Goal: Find specific page/section: Find specific page/section

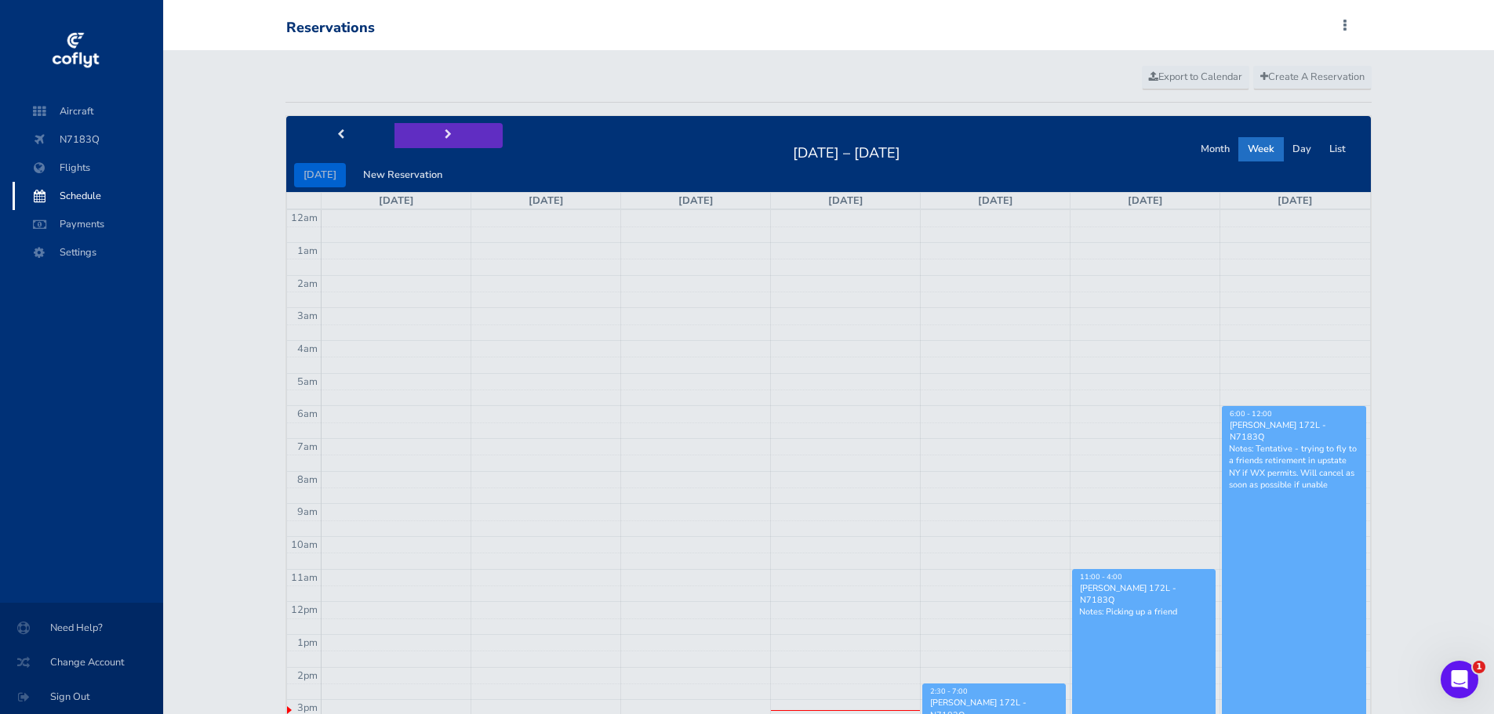
click at [449, 140] on button "next" at bounding box center [448, 135] width 108 height 24
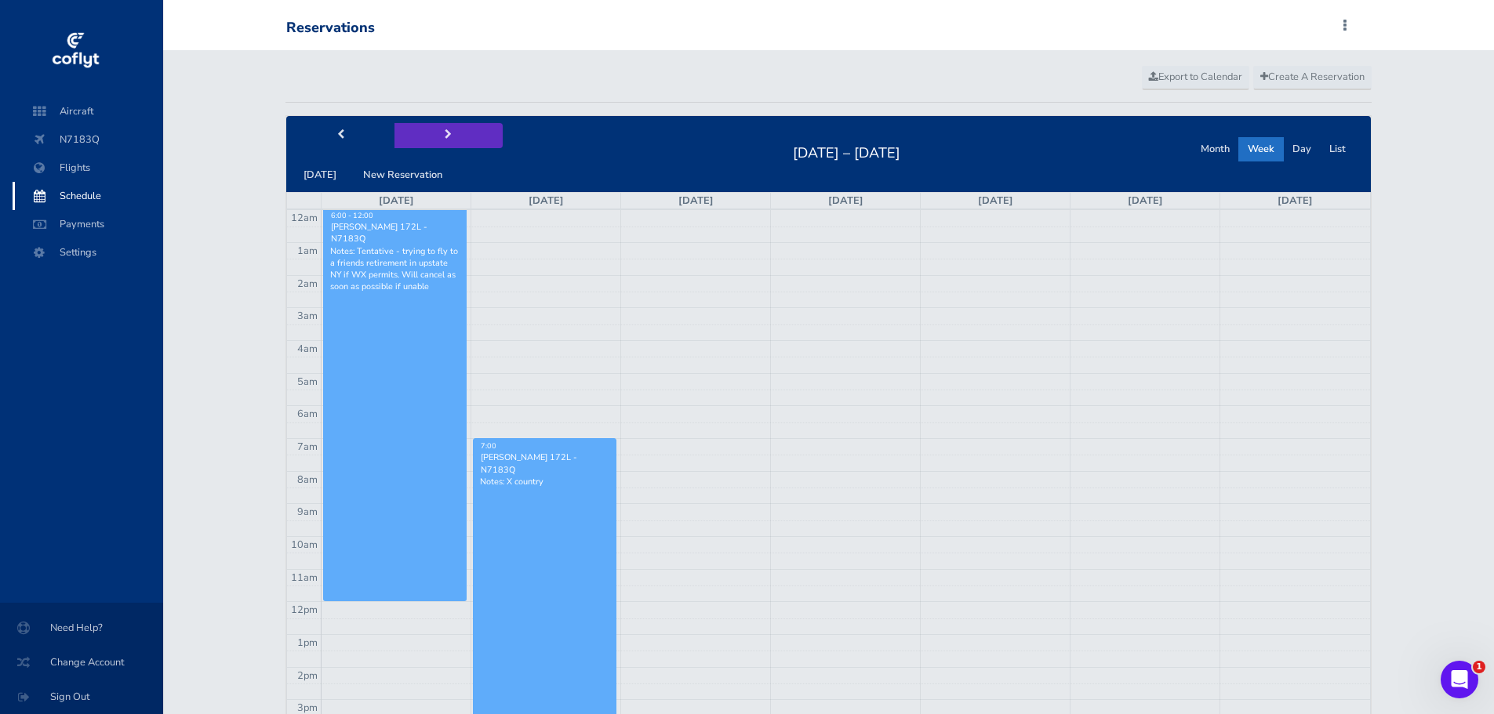
click at [455, 133] on button "next" at bounding box center [448, 135] width 108 height 24
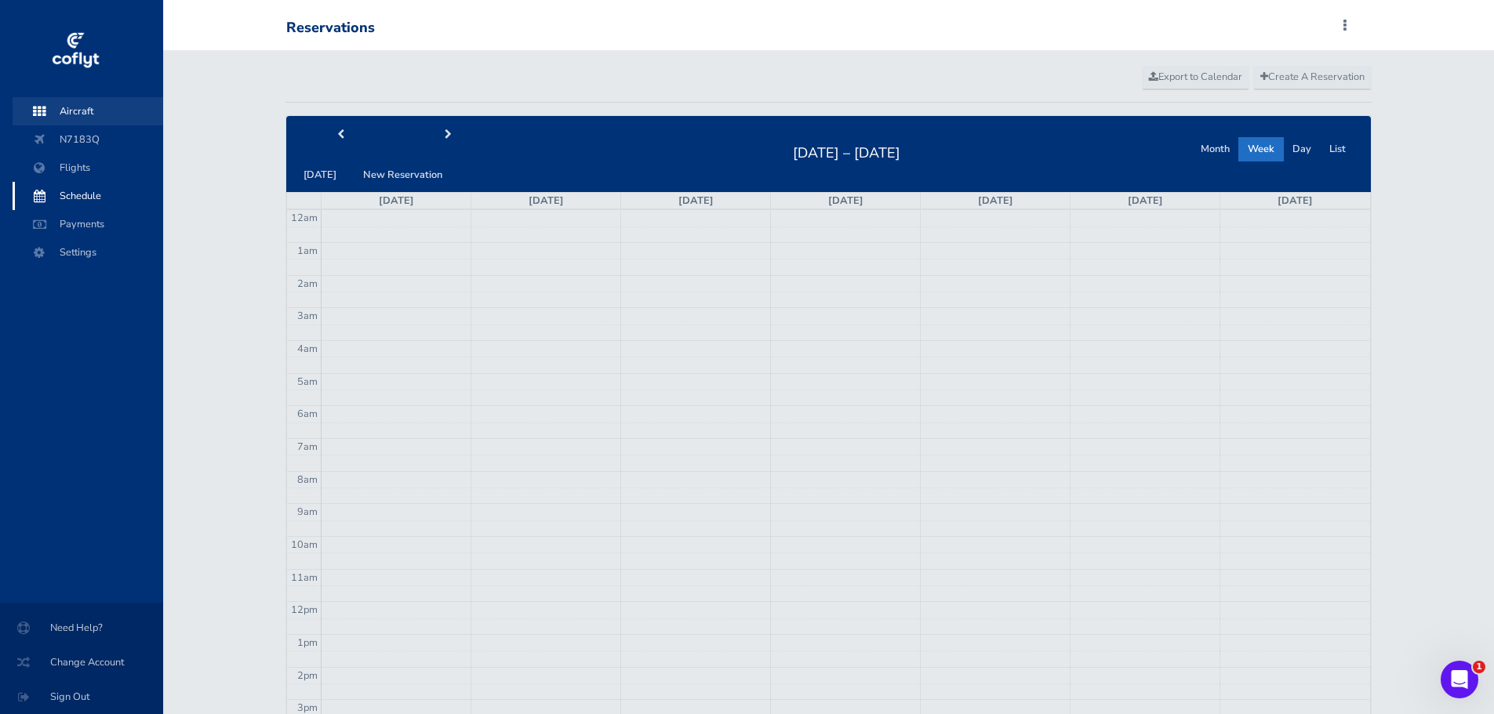
click at [70, 115] on span "Aircraft" at bounding box center [87, 111] width 119 height 28
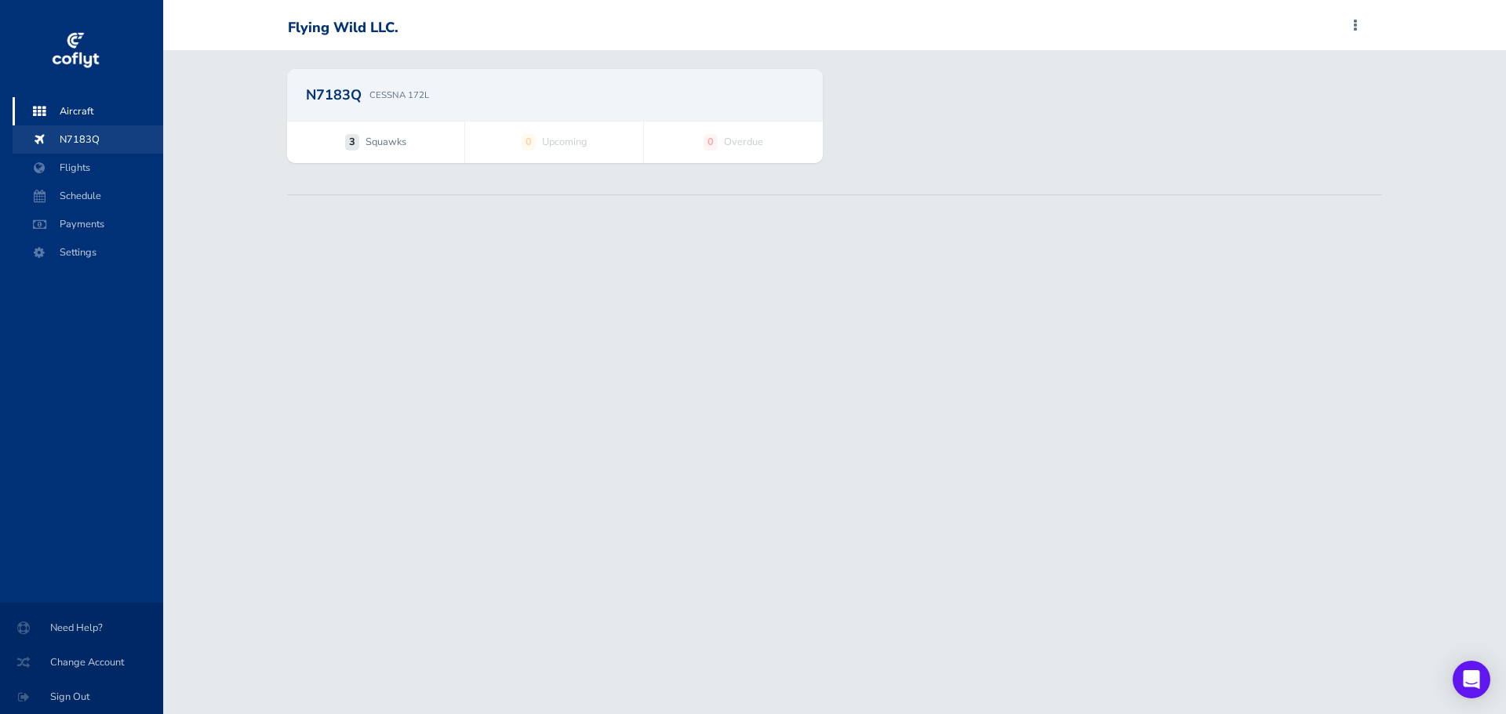
click at [82, 151] on span "N7183Q" at bounding box center [87, 139] width 119 height 28
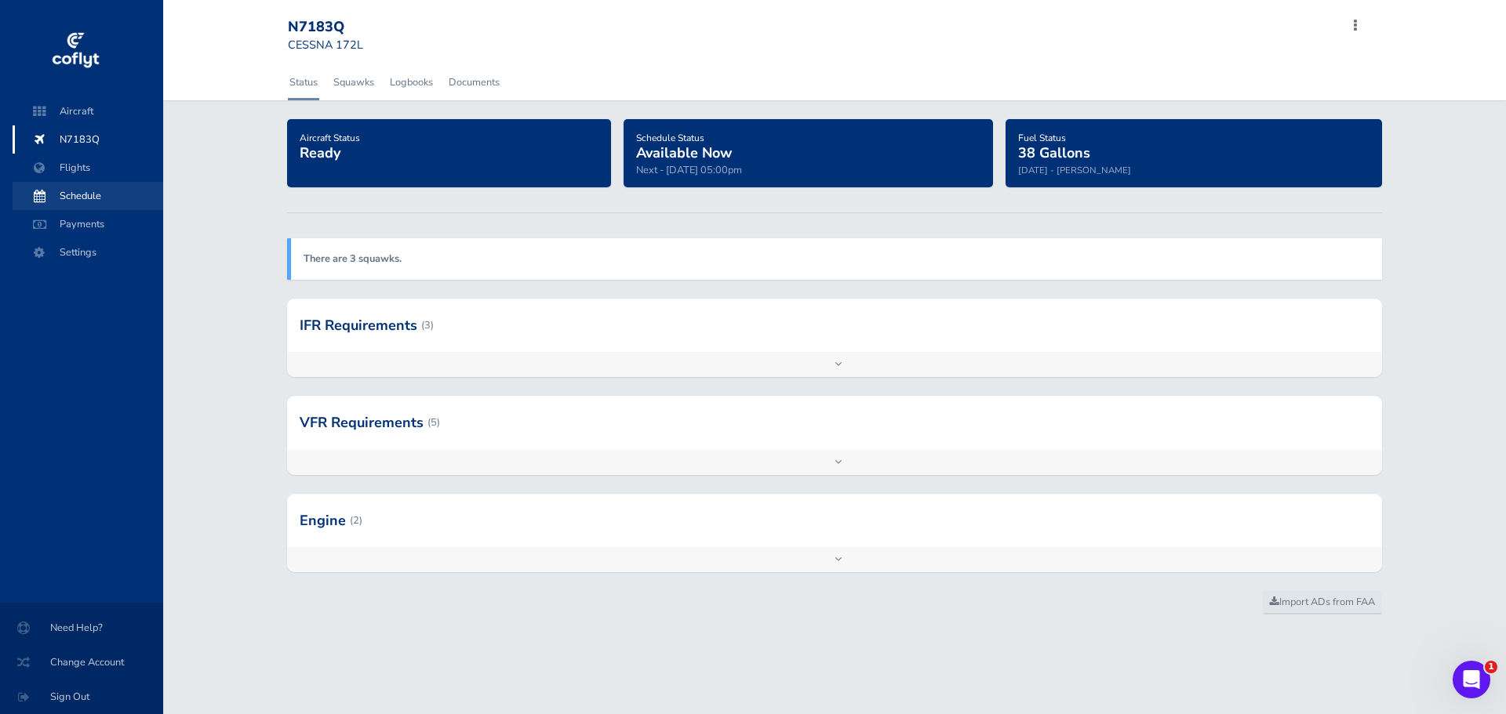
click at [92, 201] on span "Schedule" at bounding box center [87, 196] width 119 height 28
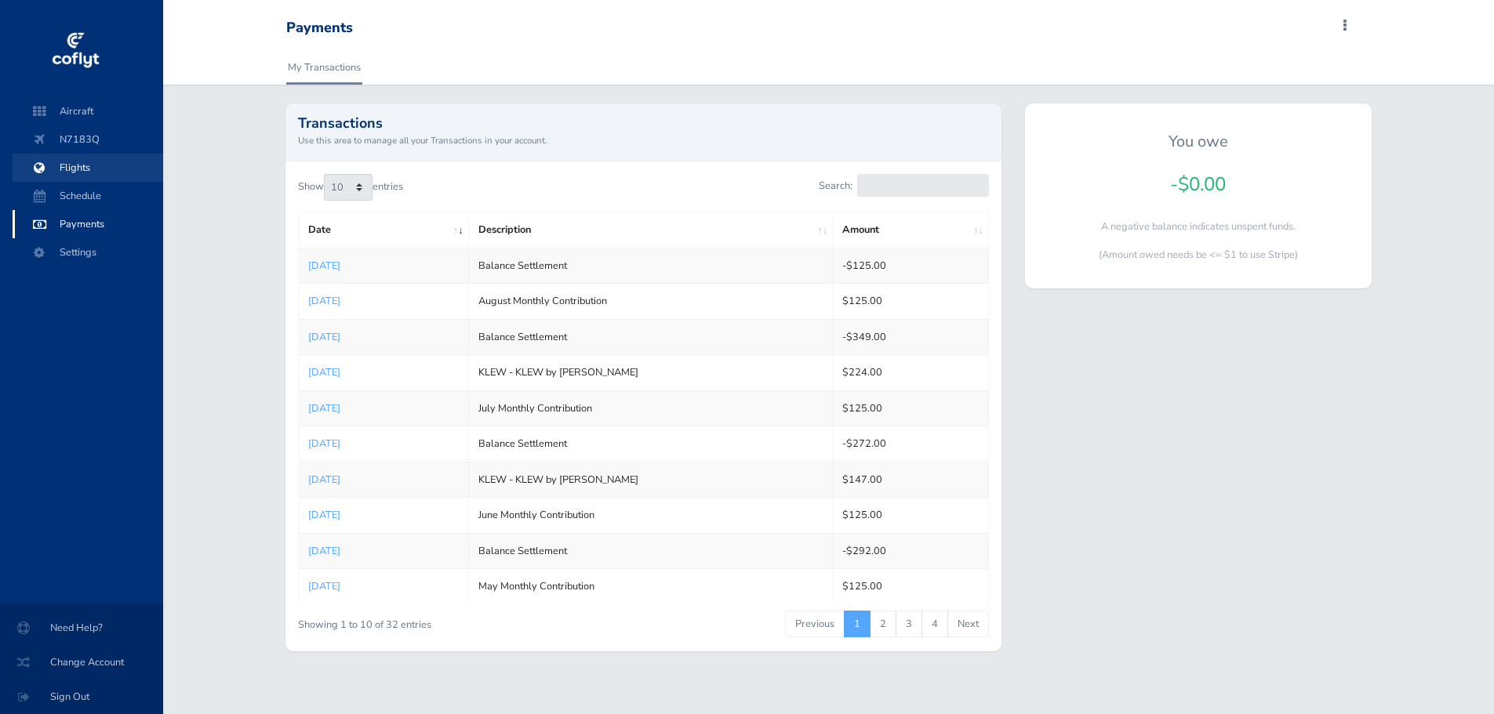
click at [82, 179] on span "Flights" at bounding box center [87, 168] width 119 height 28
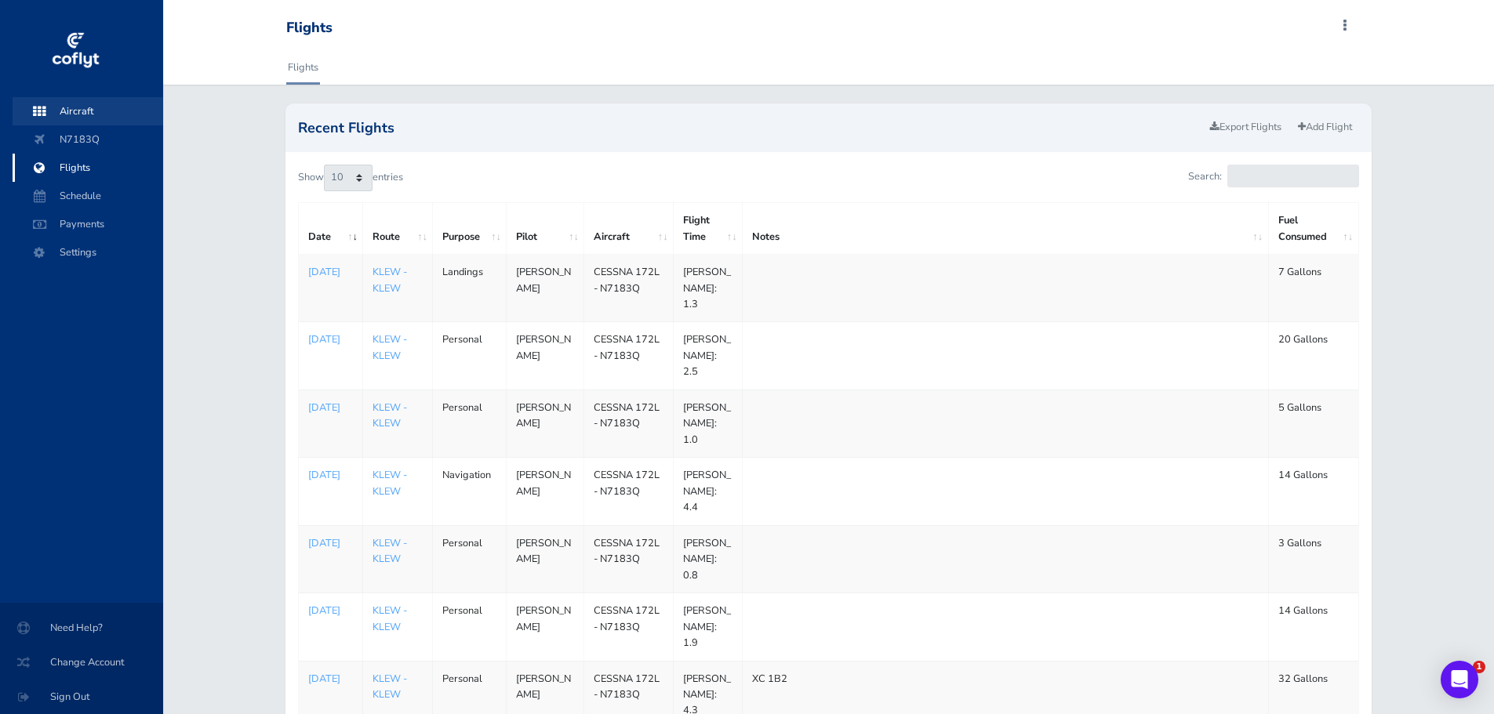
click at [91, 114] on span "Aircraft" at bounding box center [87, 111] width 119 height 28
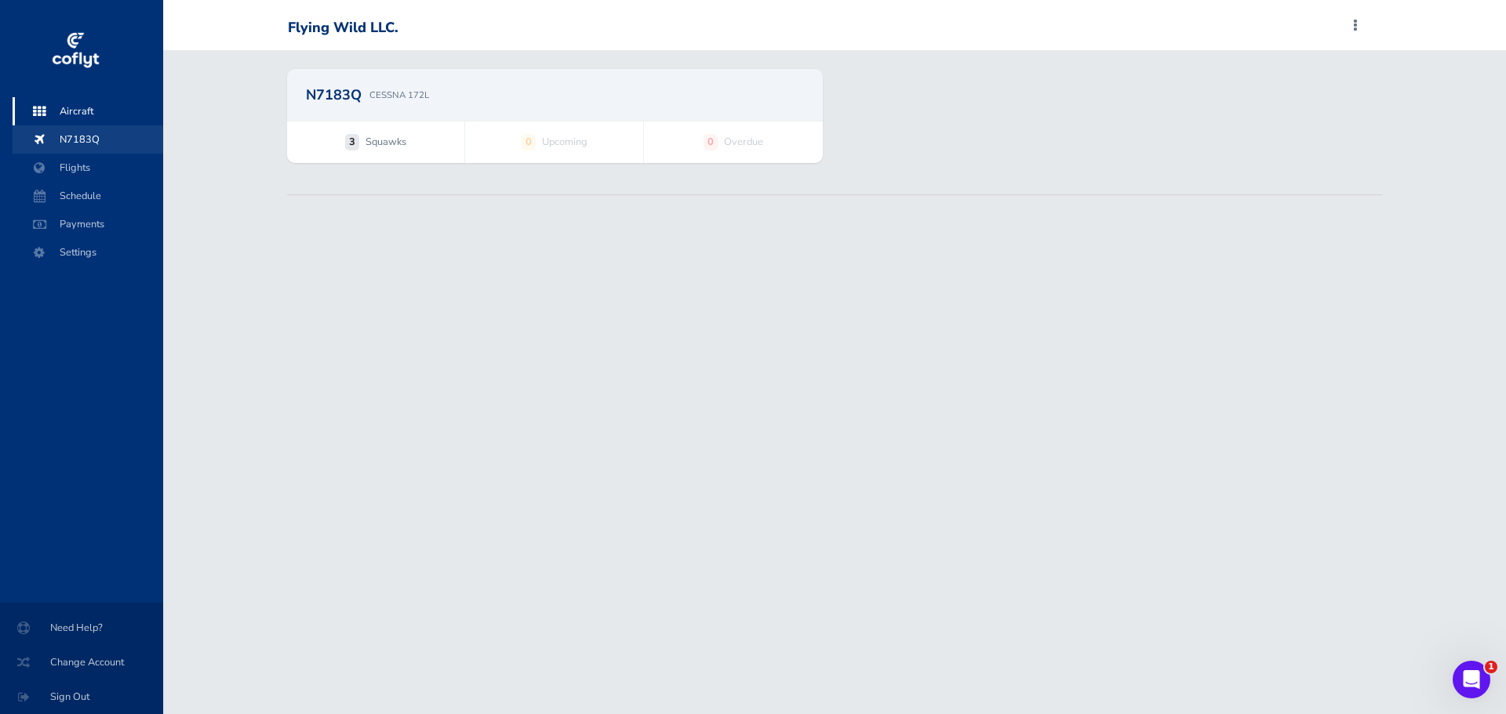
click at [107, 144] on span "N7183Q" at bounding box center [87, 139] width 119 height 28
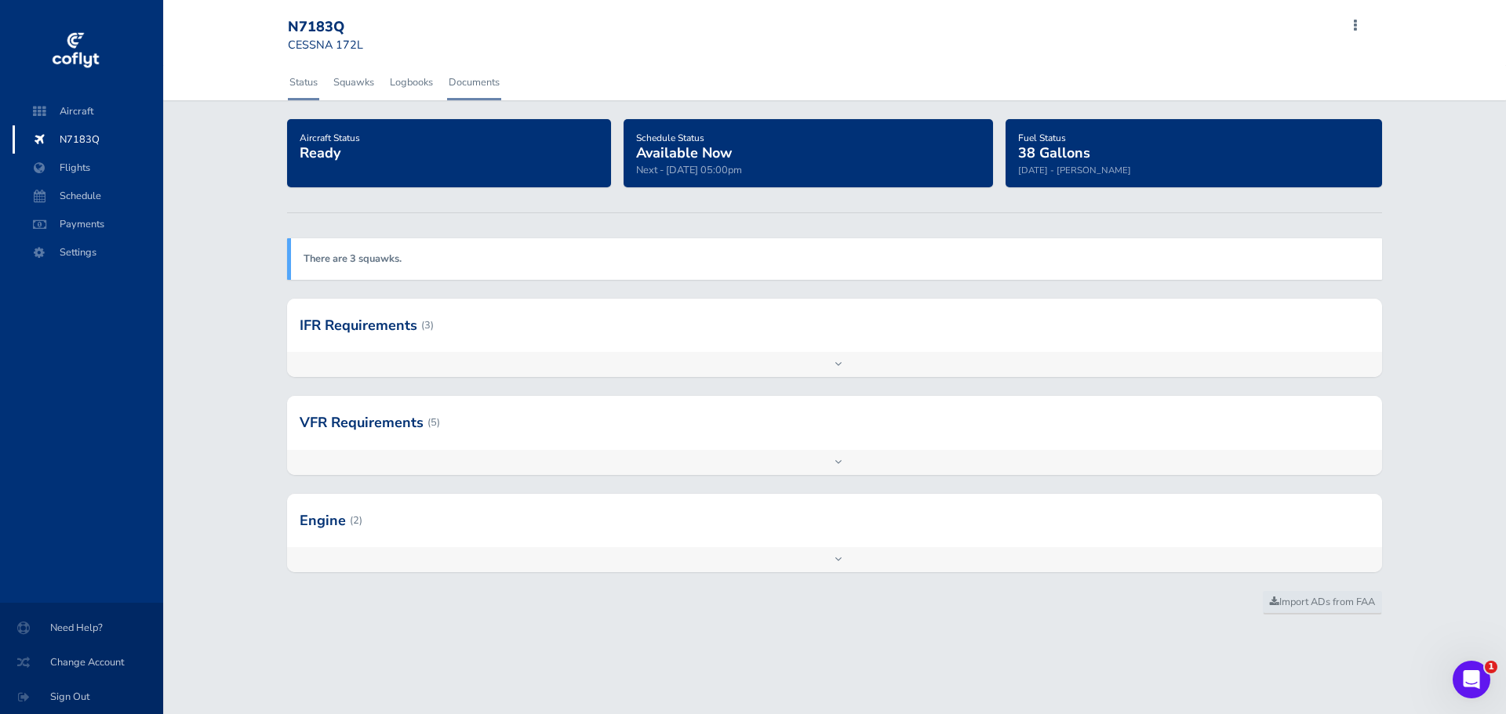
click at [468, 81] on link "Documents" at bounding box center [474, 82] width 54 height 35
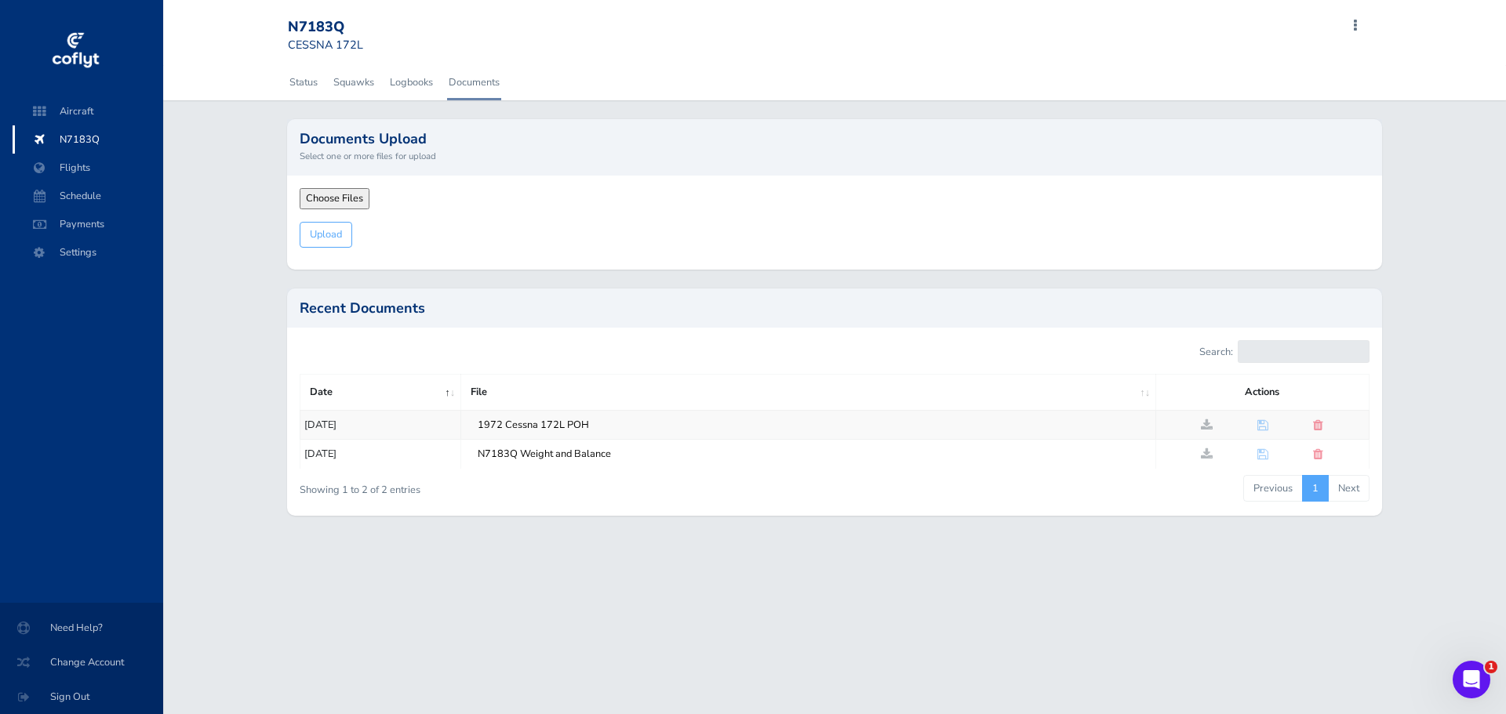
click at [548, 457] on input "N7183Q Weight and Balance" at bounding box center [817, 454] width 686 height 20
click at [1212, 457] on span at bounding box center [1207, 454] width 12 height 13
click at [776, 561] on div "N7183Q CESSNA 172L Add Squawk Add Flight Add Reservation M Profile Settings Use…" at bounding box center [834, 357] width 1343 height 714
